Goal: Book appointment/travel/reservation

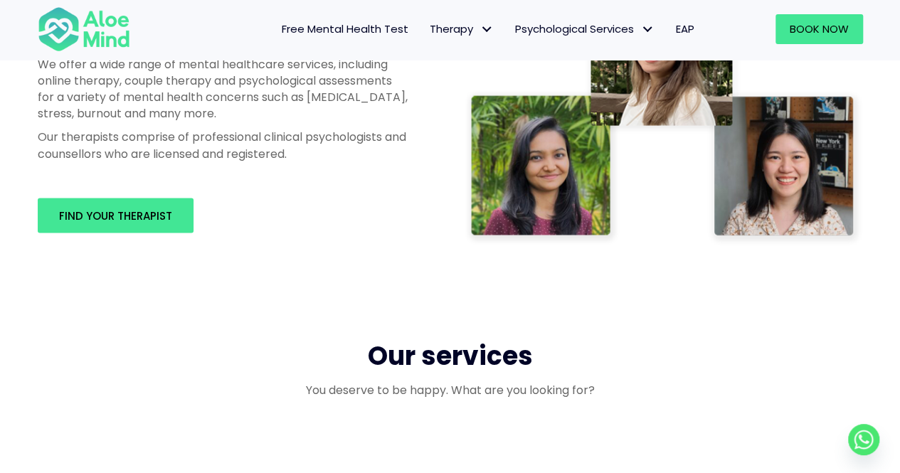
scroll to position [893, 0]
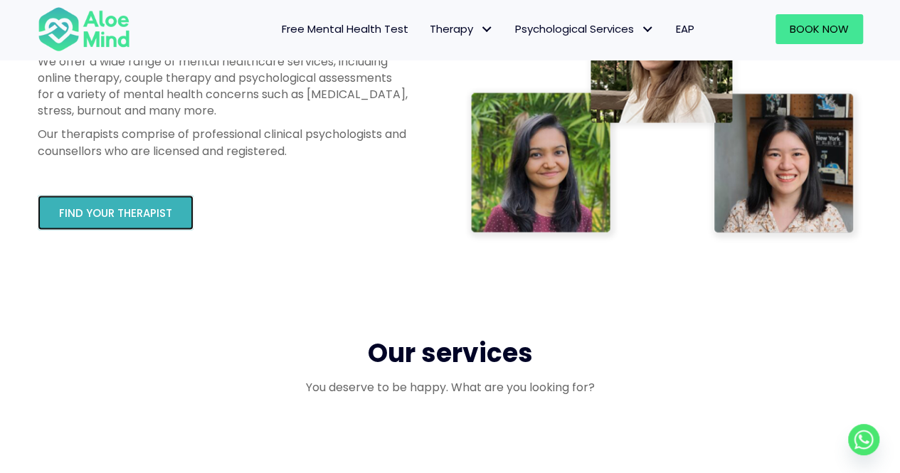
click at [152, 225] on link "Find your therapist" at bounding box center [116, 212] width 156 height 35
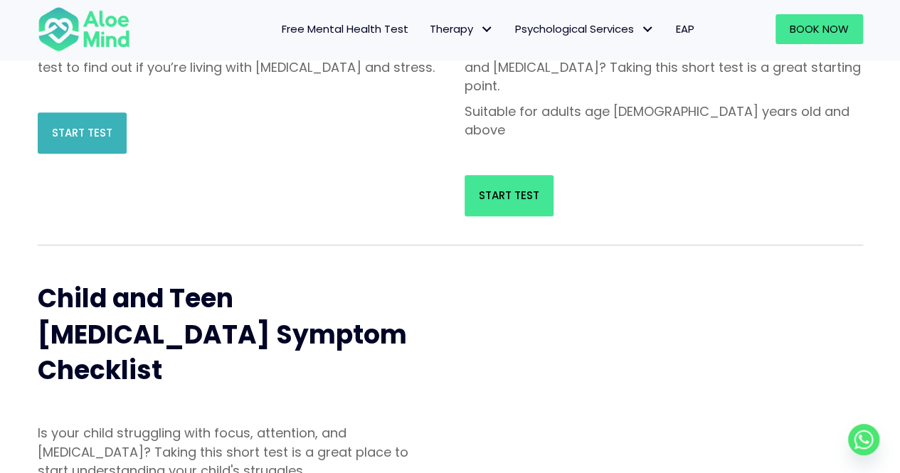
scroll to position [306, 0]
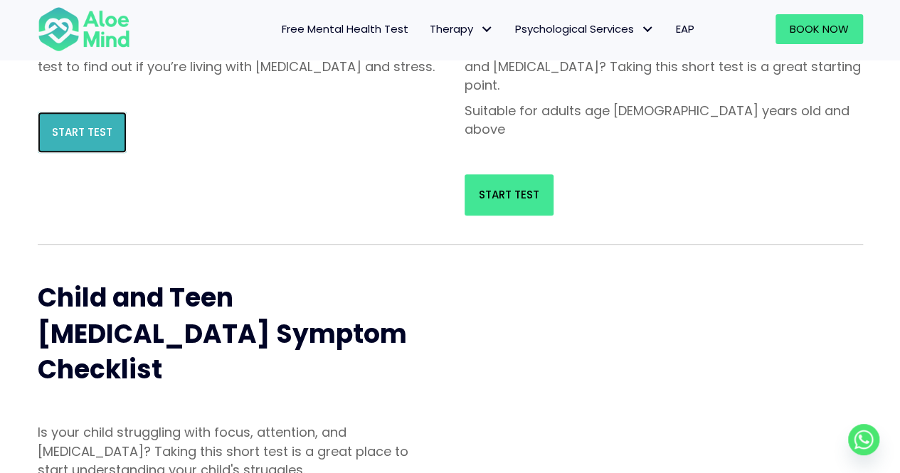
click at [67, 139] on span "Start Test" at bounding box center [82, 131] width 60 height 15
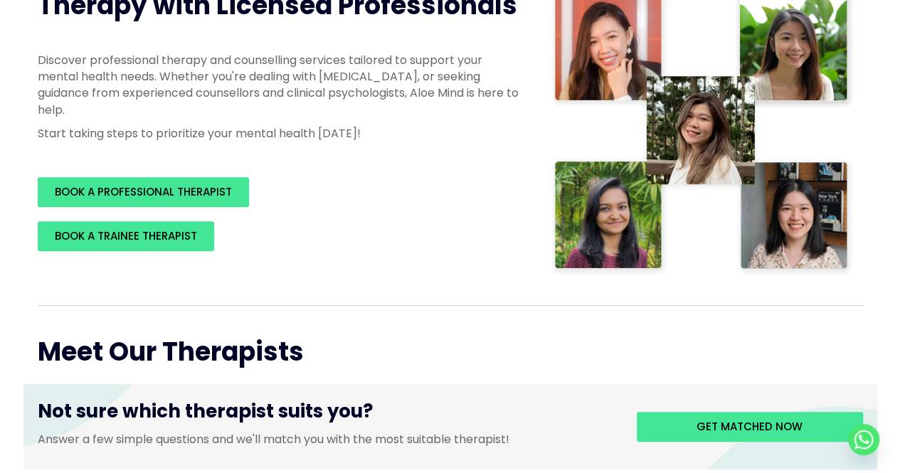
scroll to position [272, 0]
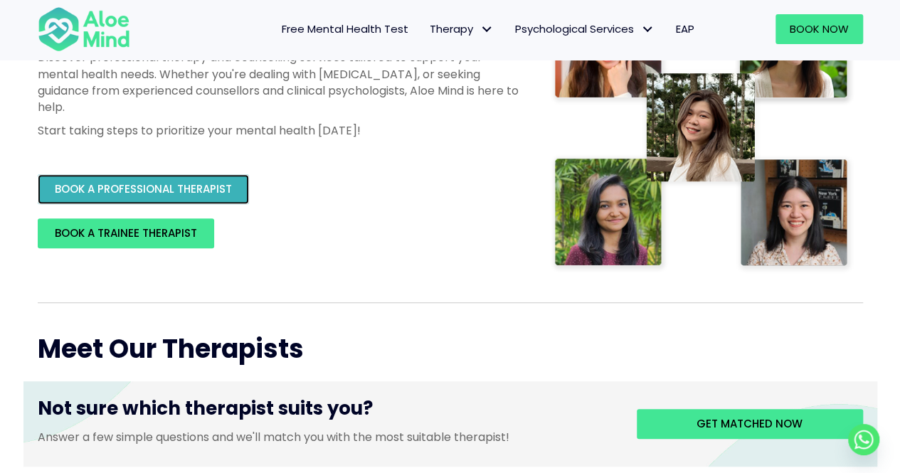
click at [151, 186] on span "BOOK A PROFESSIONAL THERAPIST" at bounding box center [143, 188] width 177 height 15
